Goal: Transaction & Acquisition: Purchase product/service

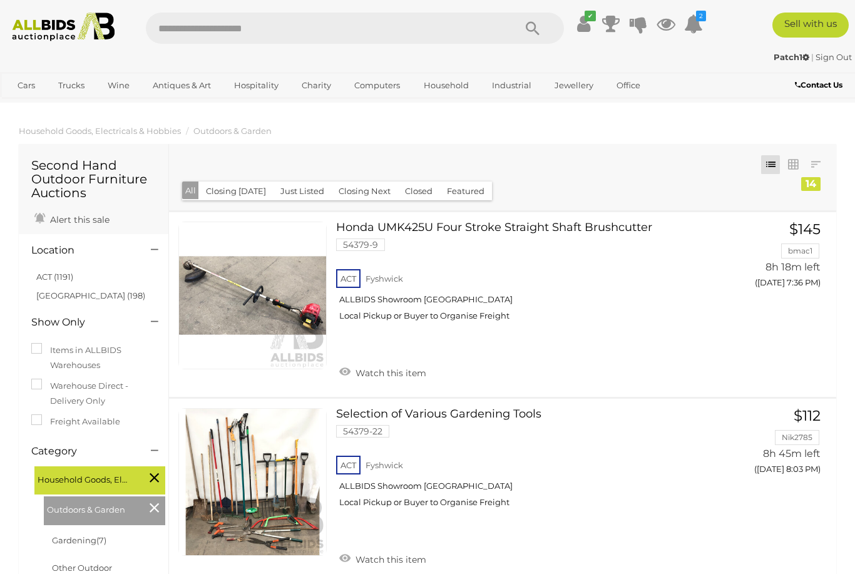
click at [447, 96] on link "Household" at bounding box center [446, 85] width 61 height 21
click at [0, 0] on link "Outdoors & Garden" at bounding box center [0, 0] width 0 height 0
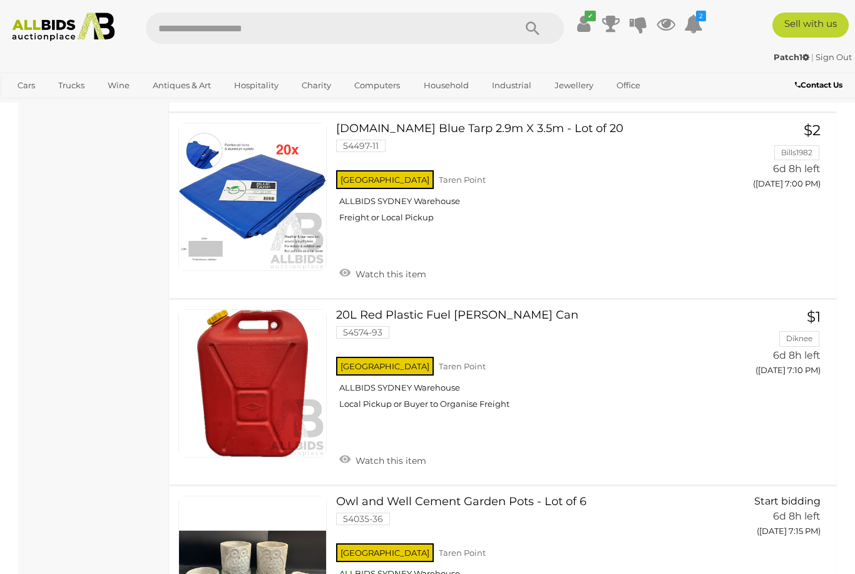
scroll to position [1525, 0]
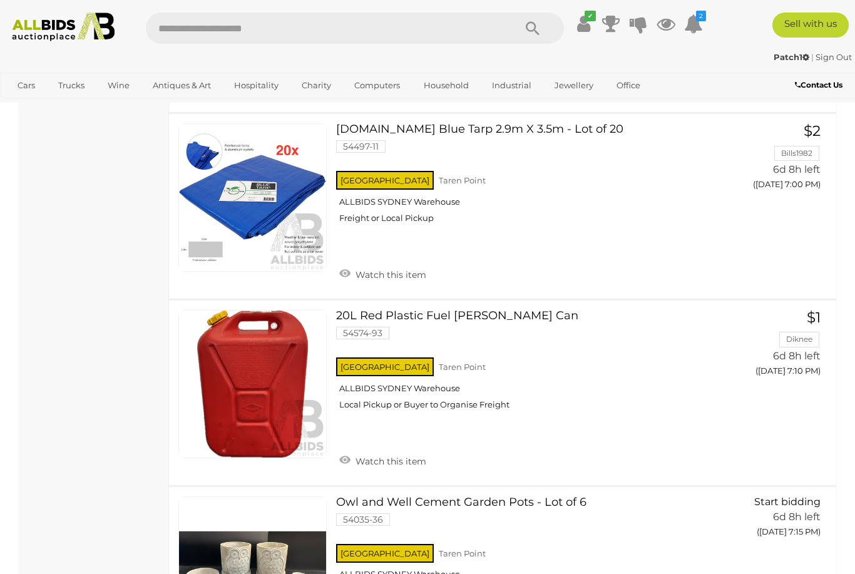
click at [0, 0] on link "Plant & Machinery" at bounding box center [0, 0] width 0 height 0
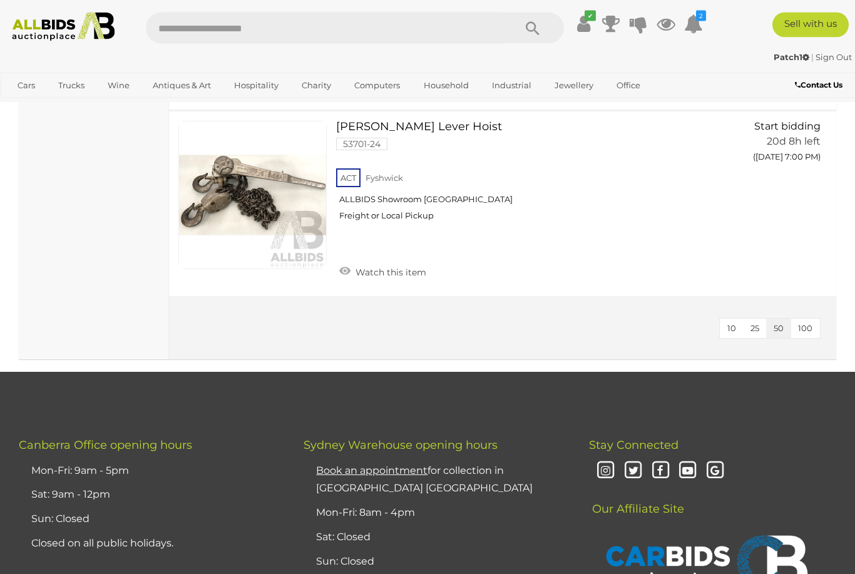
scroll to position [808, 0]
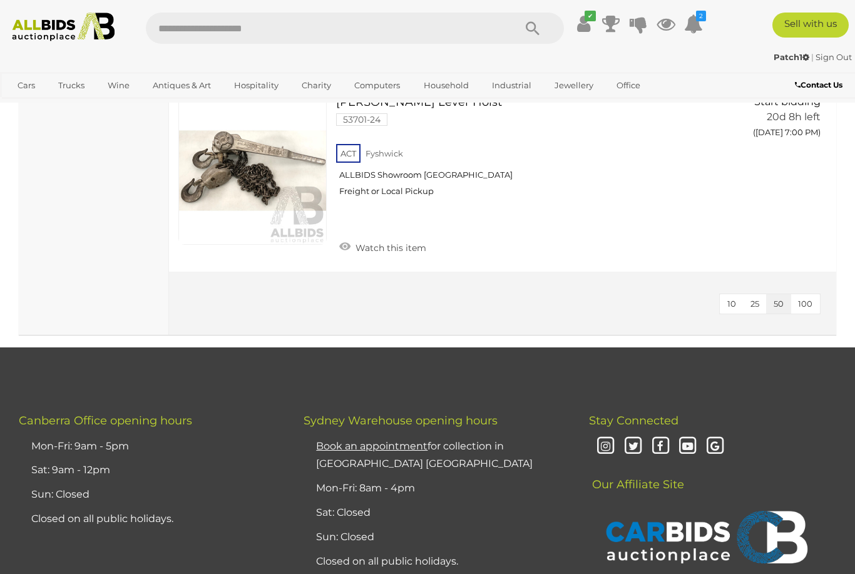
click at [0, 0] on link "Outdoor Recreation" at bounding box center [0, 0] width 0 height 0
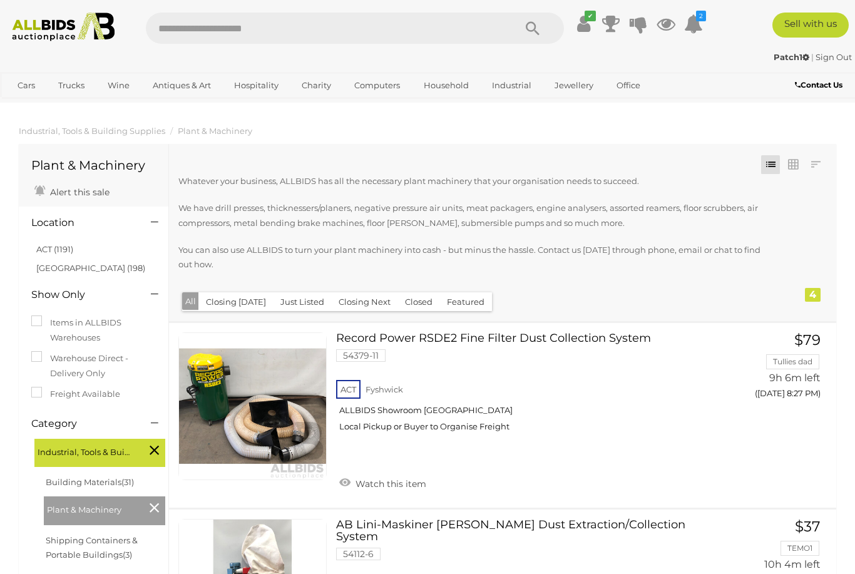
click at [0, 0] on link "Bikes & Scooters" at bounding box center [0, 0] width 0 height 0
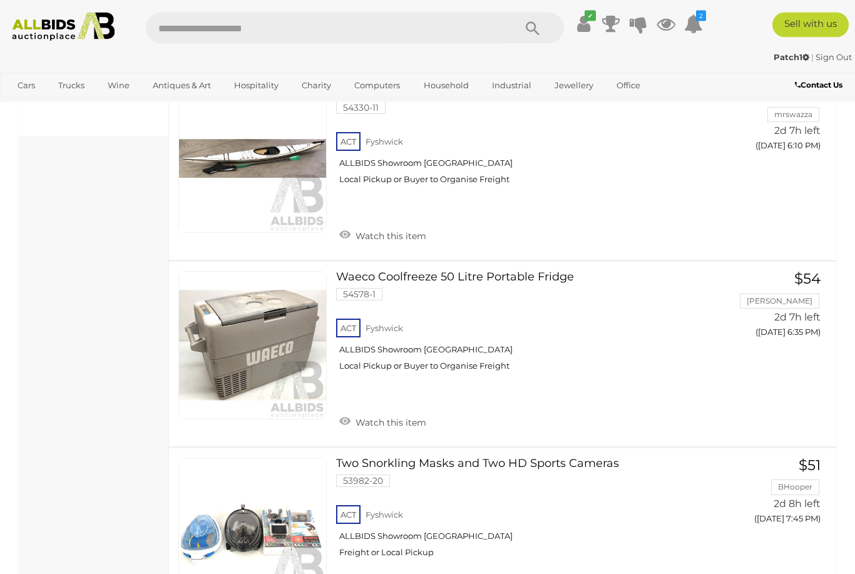
scroll to position [606, 0]
click at [783, 357] on span "BID PAGE" at bounding box center [792, 358] width 49 height 13
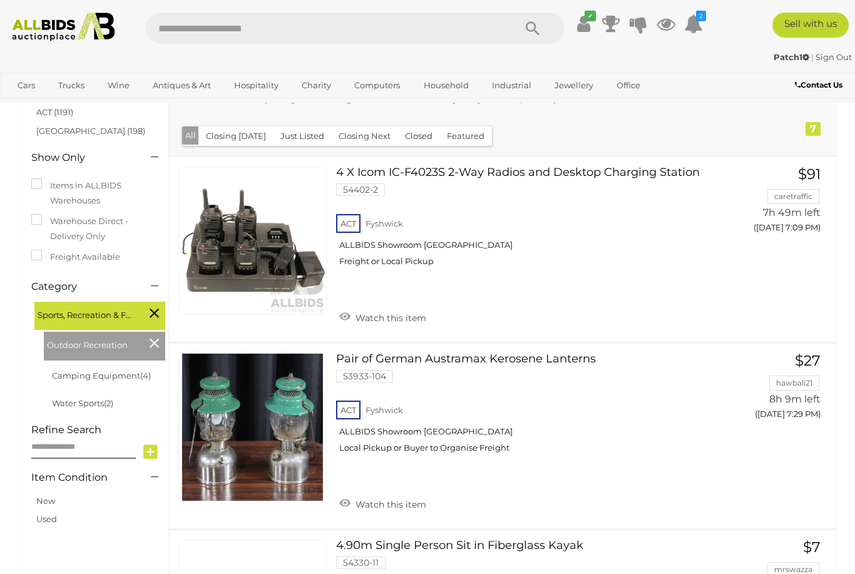
scroll to position [0, 0]
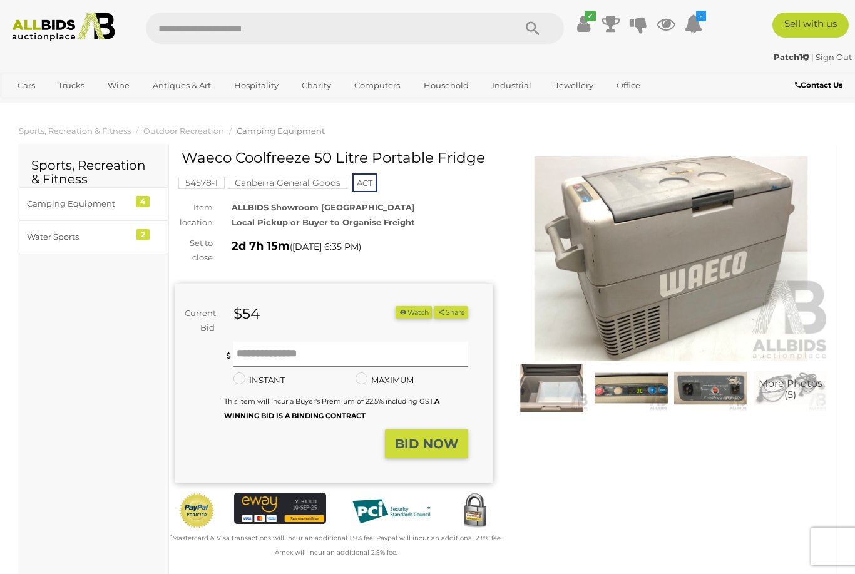
click at [472, 210] on div "ALLBIDS Showroom Fyshwick Local Pickup or Buyer to Organise Freight" at bounding box center [362, 214] width 281 height 29
click at [401, 316] on button "Watch" at bounding box center [414, 312] width 36 height 13
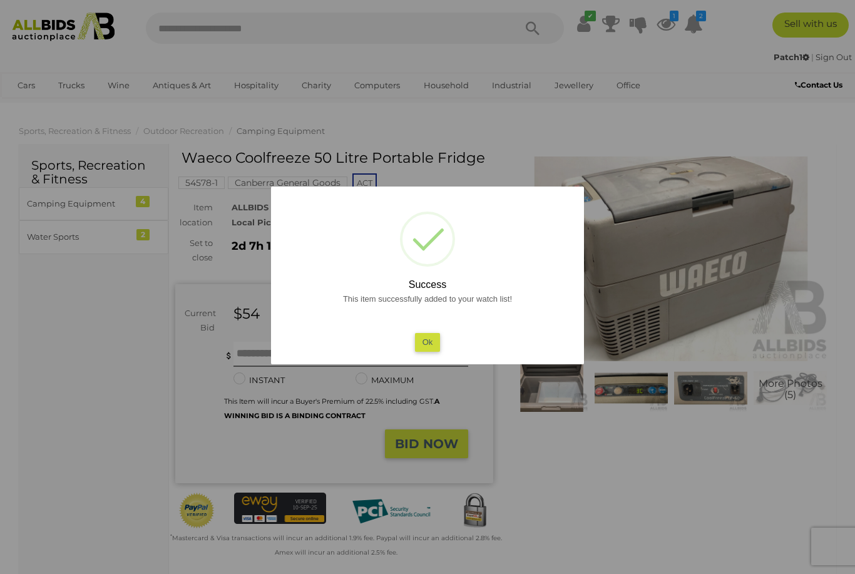
click at [428, 341] on button "Ok" at bounding box center [428, 342] width 26 height 18
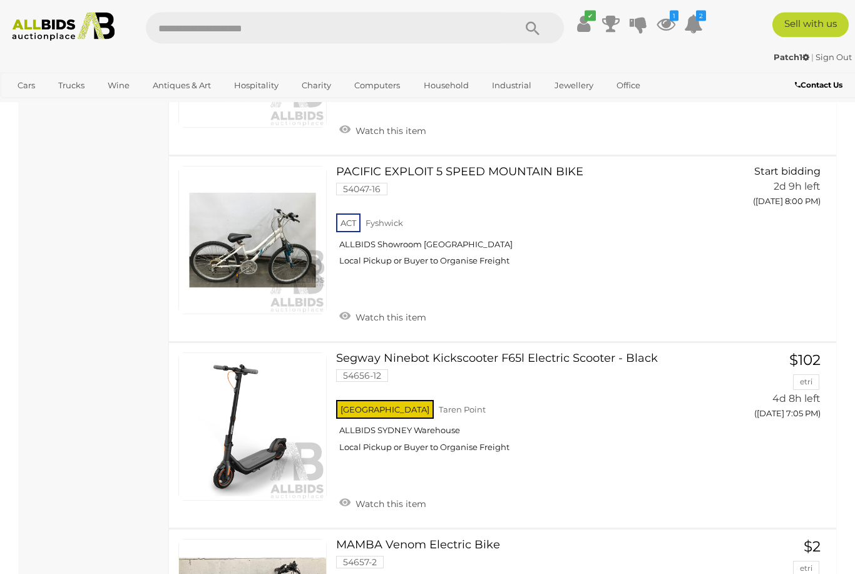
scroll to position [1133, 0]
click at [765, 433] on span "GO TO" at bounding box center [750, 439] width 35 height 13
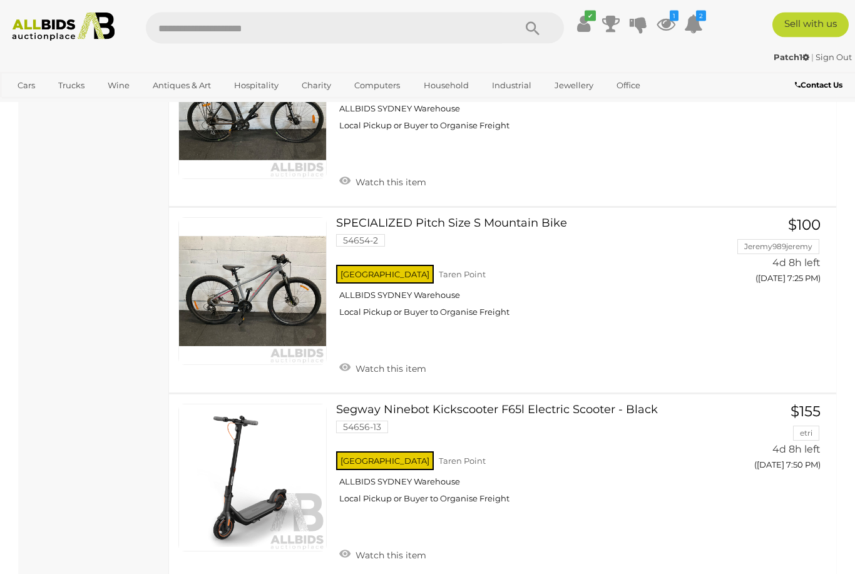
scroll to position [1829, 0]
click at [760, 484] on span "GO TO" at bounding box center [750, 490] width 35 height 13
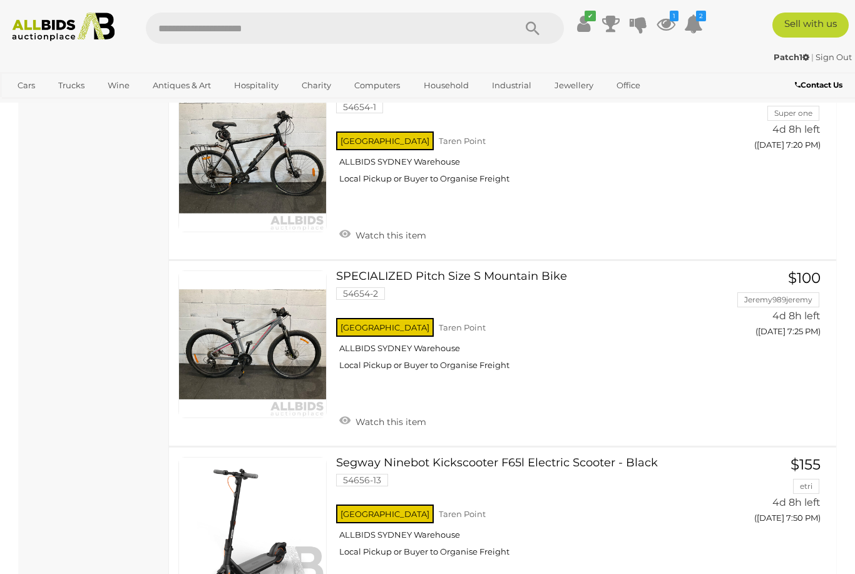
scroll to position [1762, 0]
